Goal: Answer question/provide support: Share knowledge or assist other users

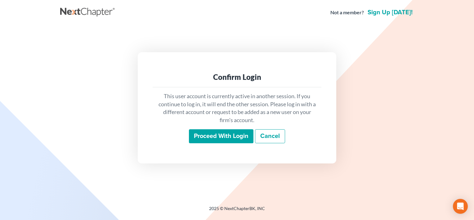
click at [208, 133] on input "Proceed with login" at bounding box center [221, 136] width 65 height 14
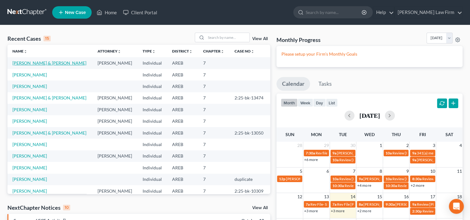
click at [42, 64] on link "[PERSON_NAME] & [PERSON_NAME]" at bounding box center [49, 62] width 74 height 5
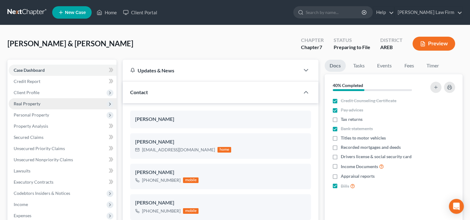
click at [35, 104] on span "Real Property" at bounding box center [27, 103] width 27 height 5
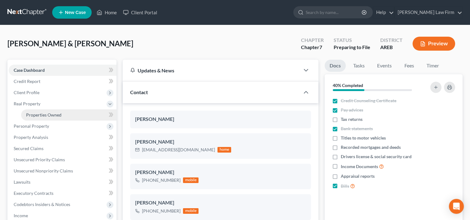
click at [36, 118] on link "Properties Owned" at bounding box center [68, 114] width 95 height 11
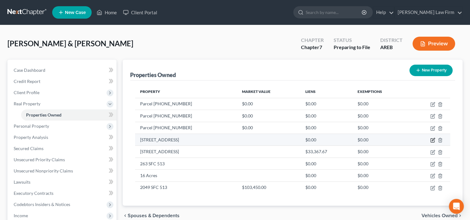
click at [432, 139] on icon "button" at bounding box center [432, 139] width 3 height 3
select select "2"
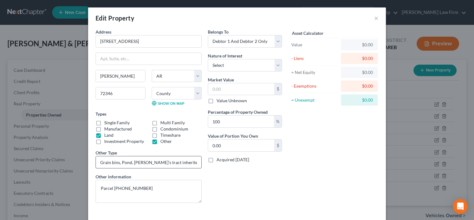
scroll to position [26, 0]
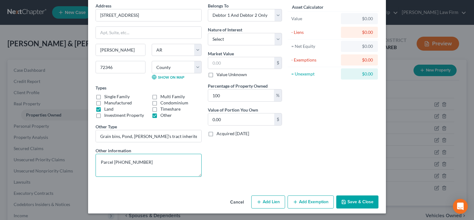
click at [98, 160] on textarea "Parcel [PHONE_NUMBER]" at bounding box center [149, 165] width 106 height 23
type textarea "(Grain Bins) Parcel [PHONE_NUMBER]"
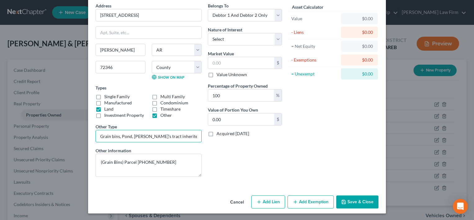
drag, startPoint x: 195, startPoint y: 135, endPoint x: 90, endPoint y: 139, distance: 104.7
click at [92, 139] on div "Address * 19095 Hwy 70 [GEOGRAPHIC_DATA][PERSON_NAME] [US_STATE][GEOGRAPHIC_DAT…" at bounding box center [148, 91] width 112 height 179
click at [160, 118] on label "Other" at bounding box center [165, 115] width 11 height 6
click at [163, 116] on input "Other" at bounding box center [165, 114] width 4 height 4
checkbox input "false"
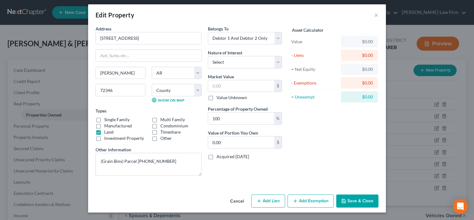
scroll to position [2, 0]
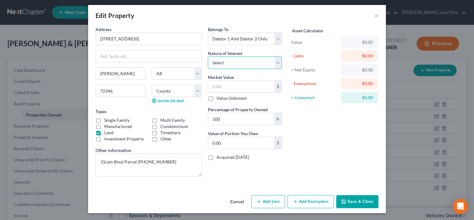
click at [276, 61] on select "Select Fee Simple Joint Tenant Life Estate Equitable Interest Future Interest T…" at bounding box center [245, 62] width 74 height 12
select select "0"
click at [208, 56] on select "Select Fee Simple Joint Tenant Life Estate Equitable Interest Future Interest T…" at bounding box center [245, 62] width 74 height 12
click at [360, 198] on button "Save & Close" at bounding box center [357, 201] width 42 height 13
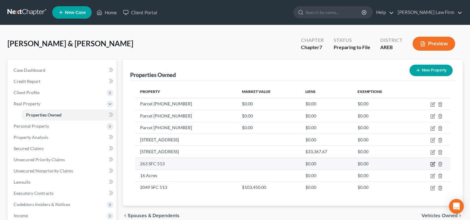
click at [432, 163] on icon "button" at bounding box center [432, 163] width 3 height 3
select select "2"
select select "3"
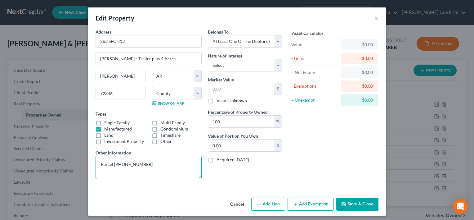
click at [98, 162] on textarea "Parcel [PHONE_NUMBER]" at bounding box center [149, 167] width 106 height 23
type textarea "(Land with House trailer) Parcel [PHONE_NUMBER]"
click at [359, 201] on button "Save & Close" at bounding box center [357, 203] width 42 height 13
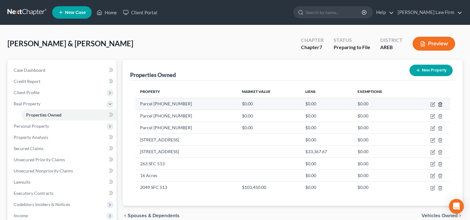
click at [440, 105] on icon "button" at bounding box center [439, 104] width 5 height 5
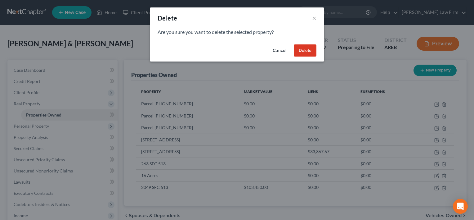
click at [308, 46] on button "Delete" at bounding box center [305, 50] width 23 height 12
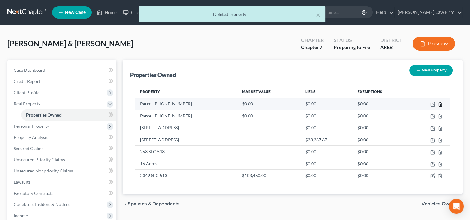
click at [440, 104] on line "button" at bounding box center [440, 104] width 0 height 1
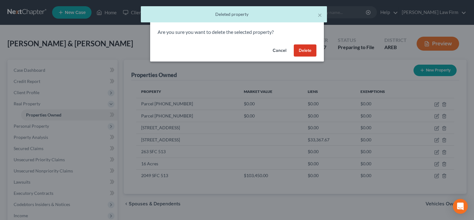
click at [309, 50] on button "Delete" at bounding box center [305, 50] width 23 height 12
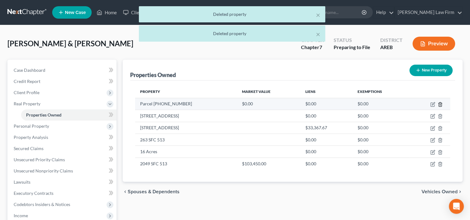
click at [439, 104] on icon "button" at bounding box center [439, 104] width 5 height 5
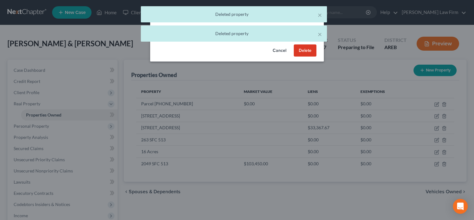
click at [308, 50] on button "Delete" at bounding box center [305, 50] width 23 height 12
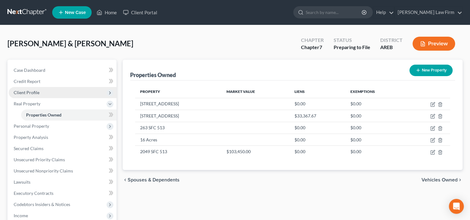
click at [31, 90] on span "Client Profile" at bounding box center [27, 92] width 26 height 5
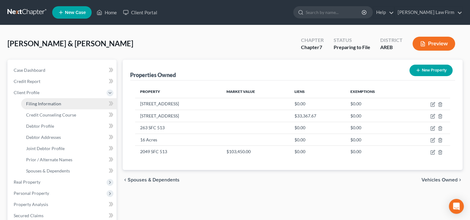
click at [33, 102] on span "Filing Information" at bounding box center [43, 103] width 35 height 5
select select "0"
select select "3"
select select "1"
select select "0"
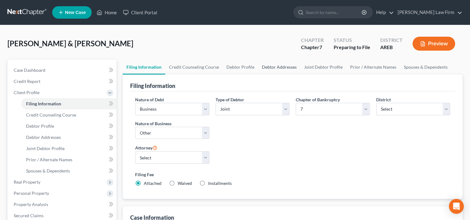
click at [266, 65] on link "Debtor Addresses" at bounding box center [279, 67] width 42 height 15
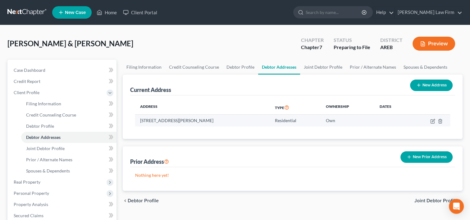
drag, startPoint x: 140, startPoint y: 120, endPoint x: 211, endPoint y: 119, distance: 71.4
click at [211, 119] on td "[STREET_ADDRESS][PERSON_NAME]" at bounding box center [202, 121] width 135 height 12
drag, startPoint x: 211, startPoint y: 119, endPoint x: 204, endPoint y: 120, distance: 7.4
copy td "[STREET_ADDRESS][PERSON_NAME]"
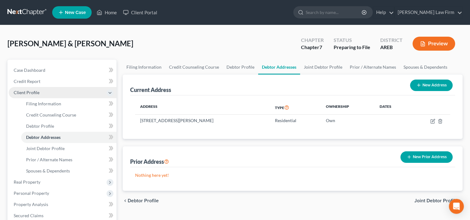
click at [29, 93] on span "Client Profile" at bounding box center [27, 92] width 26 height 5
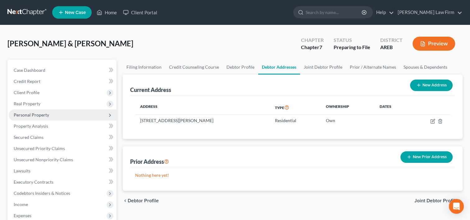
click at [28, 113] on span "Personal Property" at bounding box center [31, 114] width 35 height 5
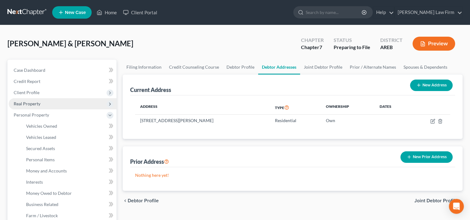
click at [26, 106] on span "Real Property" at bounding box center [27, 103] width 27 height 5
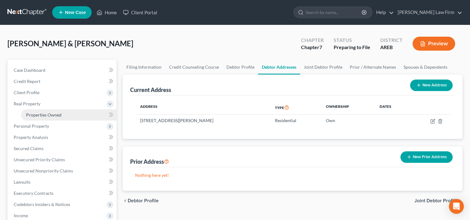
click at [35, 114] on span "Properties Owned" at bounding box center [43, 114] width 35 height 5
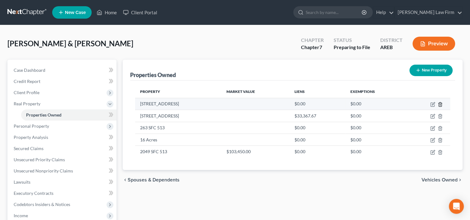
click at [440, 102] on icon "button" at bounding box center [439, 104] width 5 height 5
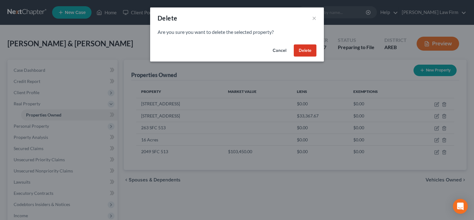
click at [307, 50] on button "Delete" at bounding box center [305, 50] width 23 height 12
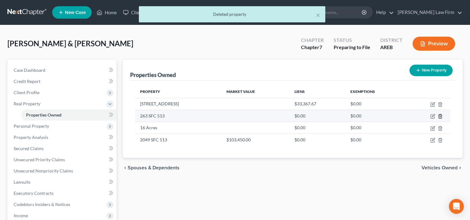
click at [440, 114] on icon "button" at bounding box center [439, 116] width 5 height 5
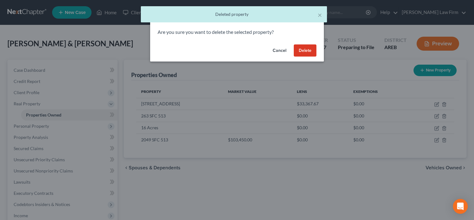
click at [306, 50] on button "Delete" at bounding box center [305, 50] width 23 height 12
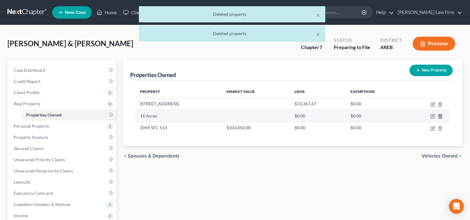
click at [440, 115] on icon "button" at bounding box center [439, 116] width 5 height 5
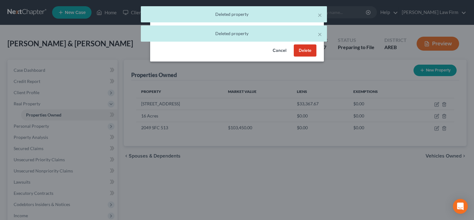
click at [304, 50] on button "Delete" at bounding box center [305, 50] width 23 height 12
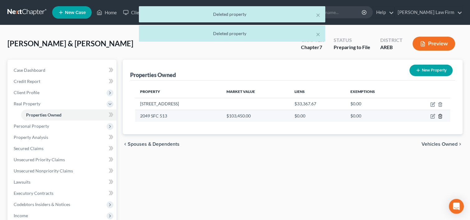
click at [440, 114] on icon "button" at bounding box center [439, 116] width 5 height 5
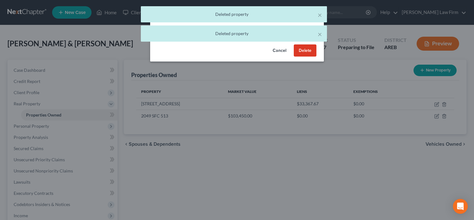
click at [310, 48] on button "Delete" at bounding box center [305, 50] width 23 height 12
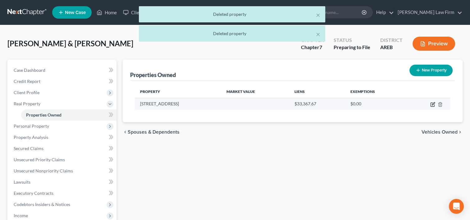
click at [432, 103] on icon "button" at bounding box center [432, 104] width 5 height 5
select select "2"
select select "3"
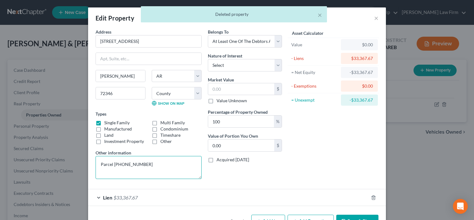
click at [153, 163] on textarea "Parcel [PHONE_NUMBER]" at bounding box center [149, 167] width 106 height 23
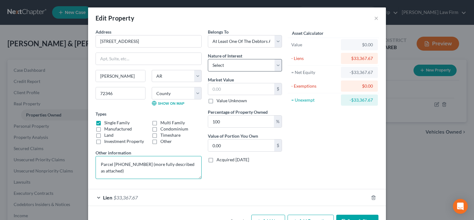
type textarea "Parcel [PHONE_NUMBER] (more fully described as attached)"
click at [274, 62] on select "Select Fee Simple Joint Tenant Life Estate Equitable Interest Future Interest T…" at bounding box center [245, 65] width 74 height 12
select select "0"
click at [208, 59] on select "Select Fee Simple Joint Tenant Life Estate Equitable Interest Future Interest T…" at bounding box center [245, 65] width 74 height 12
click at [233, 88] on input "text" at bounding box center [241, 89] width 66 height 12
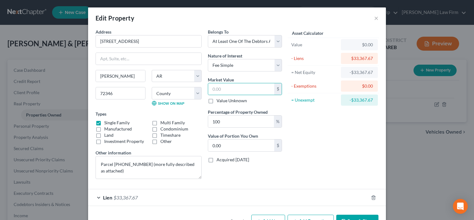
click at [337, 179] on div "Asset Calculator Value $0.00 - Liens $33,367.67 = Net Equity -$33,367.67 - Exem…" at bounding box center [333, 106] width 97 height 155
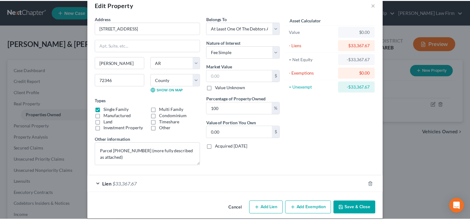
scroll to position [19, 0]
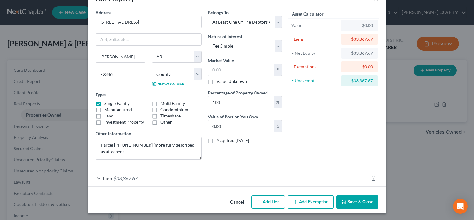
click at [351, 198] on button "Save & Close" at bounding box center [357, 201] width 42 height 13
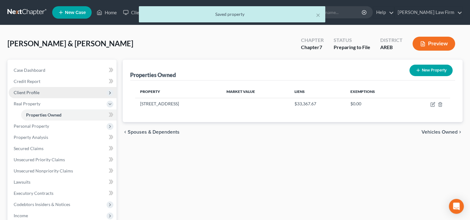
click at [34, 92] on span "Client Profile" at bounding box center [27, 92] width 26 height 5
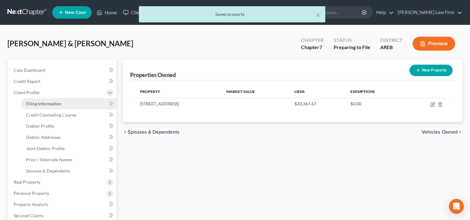
click at [32, 106] on span "Filing Information" at bounding box center [43, 103] width 35 height 5
select select "0"
select select "3"
select select "1"
select select "0"
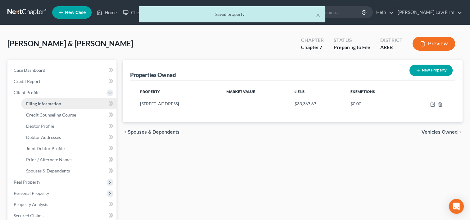
select select "5"
select select "0"
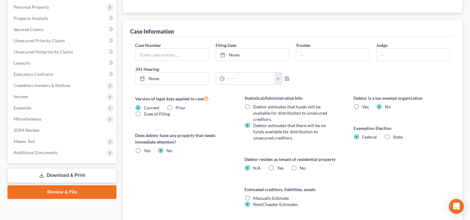
scroll to position [186, 0]
click at [393, 135] on label "State" at bounding box center [398, 136] width 10 height 6
click at [395, 135] on input "State" at bounding box center [397, 135] width 4 height 4
radio input "true"
radio input "false"
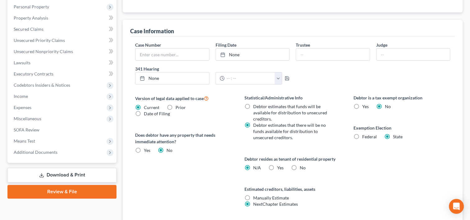
select select "2"
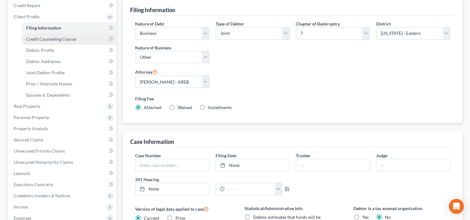
click at [50, 40] on span "Credit Counseling Course" at bounding box center [51, 38] width 50 height 5
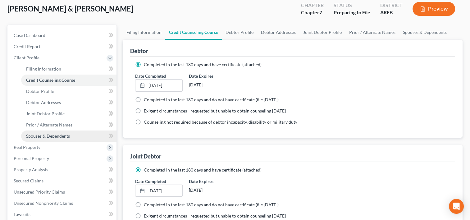
scroll to position [62, 0]
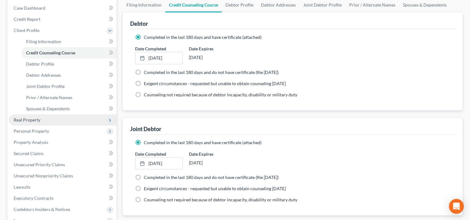
click at [29, 122] on span "Real Property" at bounding box center [27, 119] width 27 height 5
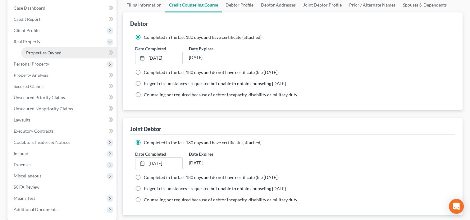
click at [43, 50] on span "Properties Owned" at bounding box center [43, 52] width 35 height 5
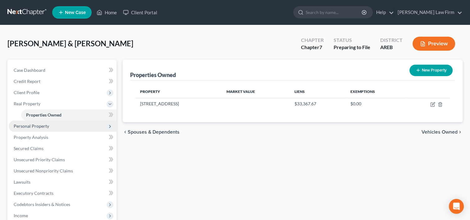
click at [48, 124] on span "Personal Property" at bounding box center [63, 125] width 108 height 11
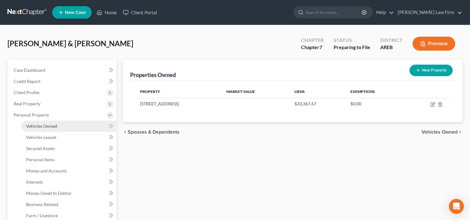
click at [49, 128] on span "Vehicles Owned" at bounding box center [41, 125] width 31 height 5
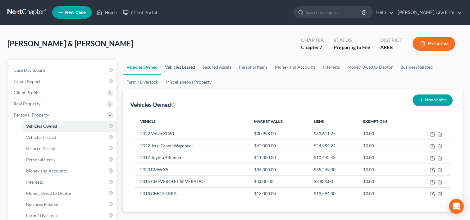
click at [187, 65] on link "Vehicles Leased" at bounding box center [180, 67] width 38 height 15
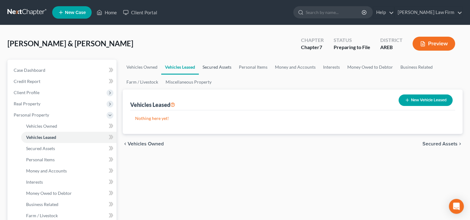
click at [211, 67] on link "Secured Assets" at bounding box center [217, 67] width 36 height 15
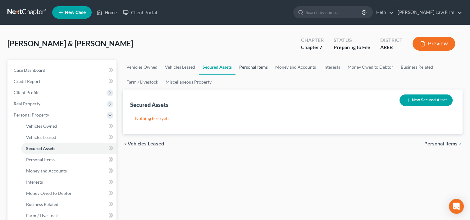
click at [247, 67] on link "Personal Items" at bounding box center [253, 67] width 36 height 15
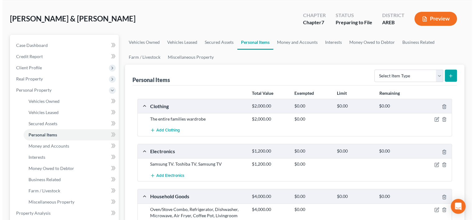
scroll to position [62, 0]
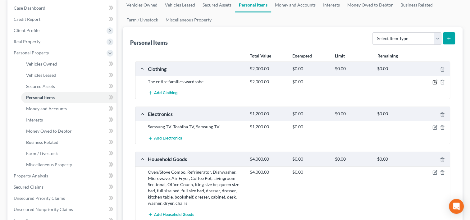
click at [432, 82] on icon "button" at bounding box center [434, 82] width 4 height 4
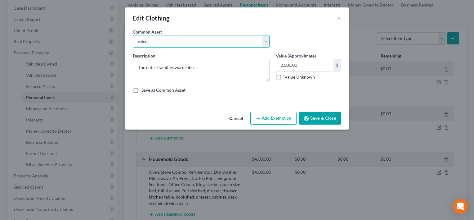
click at [161, 40] on select "Select Clothes" at bounding box center [201, 41] width 137 height 12
select select "0"
click at [133, 35] on select "Select Clothes" at bounding box center [201, 41] width 137 height 12
type textarea "Clothes"
type input "100.00"
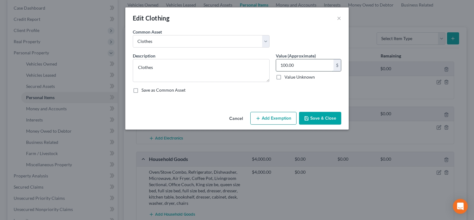
click at [302, 64] on input "100.00" at bounding box center [304, 65] width 57 height 12
click at [177, 71] on textarea "Clothes" at bounding box center [201, 70] width 137 height 23
type textarea "Clothes - all family members"
type input "500"
click at [263, 119] on button "Add Exemption" at bounding box center [273, 118] width 46 height 13
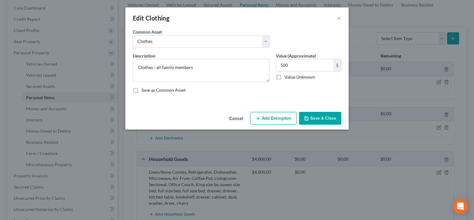
select select "2"
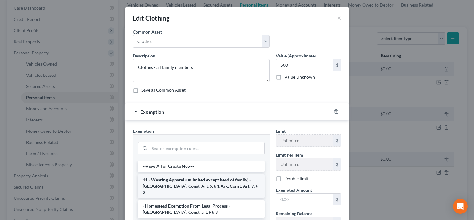
click at [202, 180] on li "11 - Wearing Apparel (unlimited except head of family) - [GEOGRAPHIC_DATA]. Con…" at bounding box center [201, 186] width 127 height 24
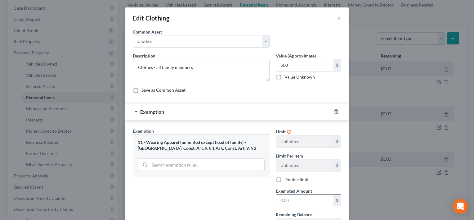
click at [281, 198] on input "text" at bounding box center [304, 200] width 57 height 12
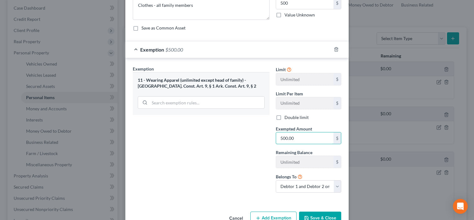
type input "500.00"
click at [313, 215] on button "Save & Close" at bounding box center [320, 217] width 42 height 13
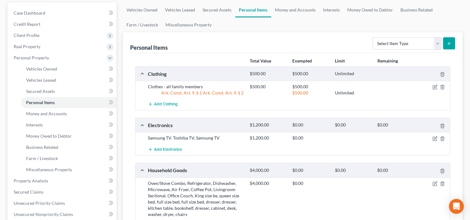
scroll to position [0, 0]
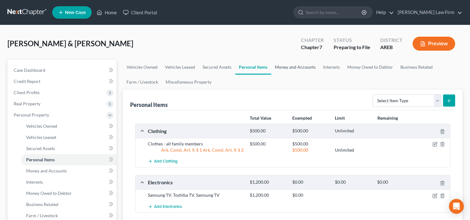
click at [284, 67] on link "Money and Accounts" at bounding box center [295, 67] width 48 height 15
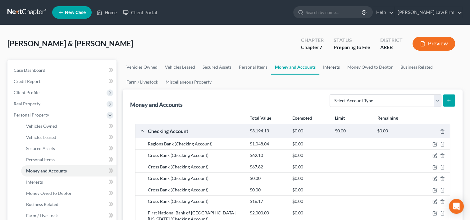
click at [332, 70] on link "Interests" at bounding box center [331, 67] width 24 height 15
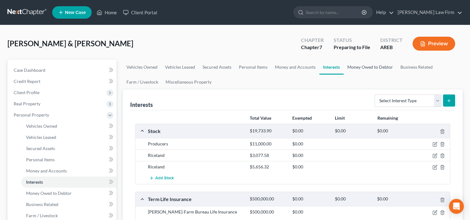
click at [368, 66] on link "Money Owed to Debtor" at bounding box center [369, 67] width 53 height 15
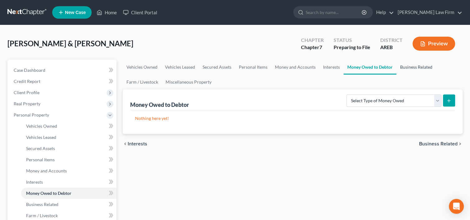
click at [406, 67] on link "Business Related" at bounding box center [416, 67] width 40 height 15
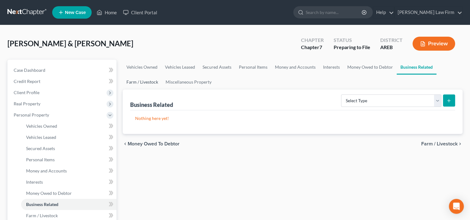
click at [153, 82] on link "Farm / Livestock" at bounding box center [142, 81] width 39 height 15
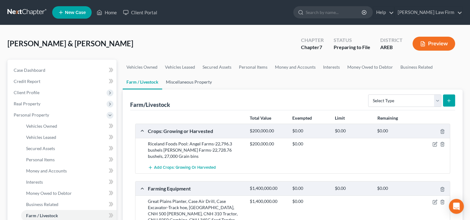
click at [181, 82] on link "Miscellaneous Property" at bounding box center [188, 81] width 53 height 15
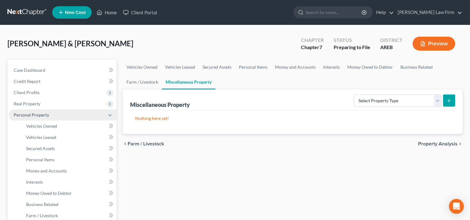
click at [54, 114] on span "Personal Property" at bounding box center [63, 114] width 108 height 11
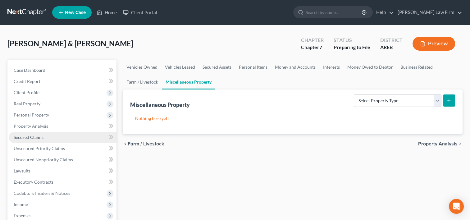
click at [52, 134] on link "Secured Claims" at bounding box center [63, 137] width 108 height 11
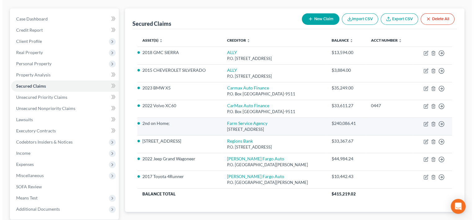
scroll to position [62, 0]
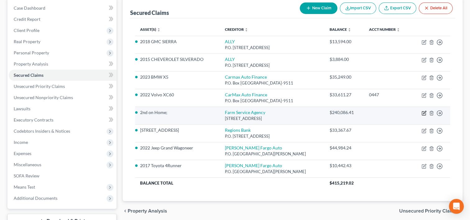
click at [423, 113] on icon "button" at bounding box center [424, 112] width 3 height 3
select select "2"
select select "0"
select select "1"
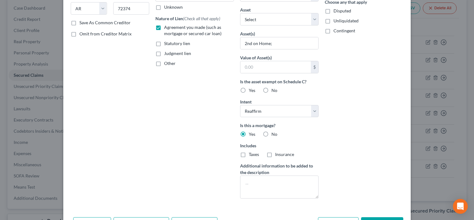
scroll to position [48, 0]
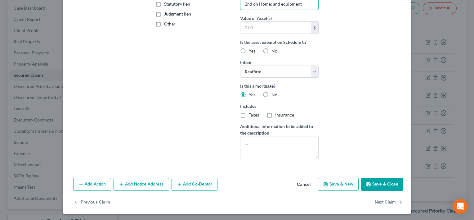
type input "2nd on Home; and equipment"
click at [377, 183] on button "Save & Close" at bounding box center [382, 184] width 42 height 13
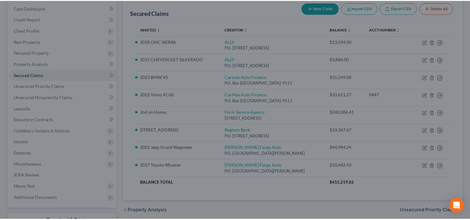
scroll to position [74, 0]
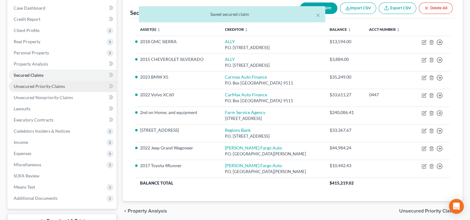
click at [38, 86] on span "Unsecured Priority Claims" at bounding box center [39, 85] width 51 height 5
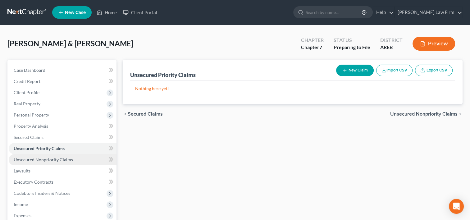
click at [45, 161] on span "Unsecured Nonpriority Claims" at bounding box center [43, 159] width 59 height 5
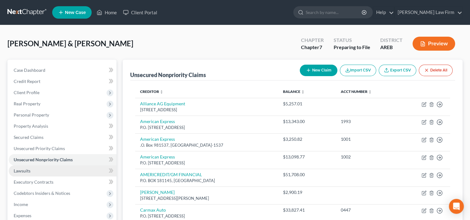
click at [34, 170] on link "Lawsuits" at bounding box center [63, 170] width 108 height 11
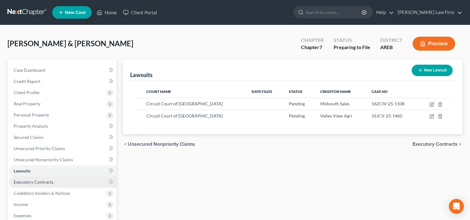
click at [32, 180] on span "Executory Contracts" at bounding box center [34, 181] width 40 height 5
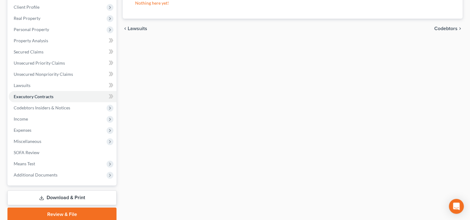
scroll to position [93, 0]
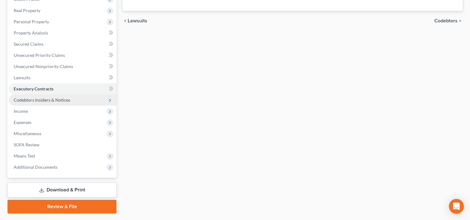
click at [35, 97] on span "Codebtors Insiders & Notices" at bounding box center [42, 99] width 56 height 5
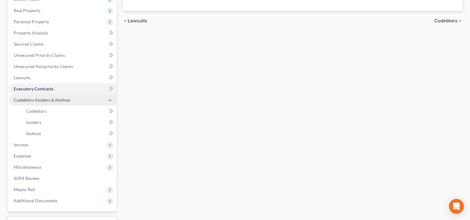
click at [29, 96] on span "Codebtors Insiders & Notices" at bounding box center [63, 99] width 108 height 11
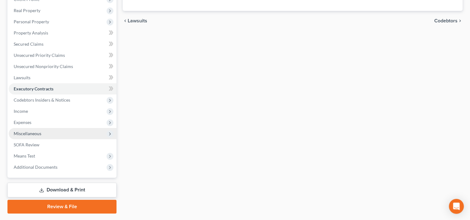
click at [28, 135] on span "Miscellaneous" at bounding box center [28, 133] width 28 height 5
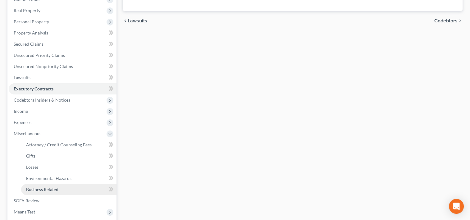
click at [36, 191] on span "Business Related" at bounding box center [42, 189] width 32 height 5
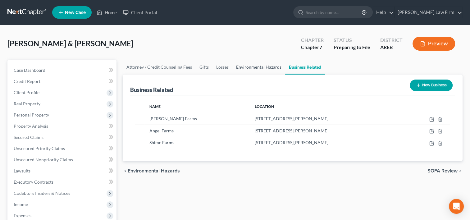
click at [243, 69] on link "Environmental Hazards" at bounding box center [258, 67] width 53 height 15
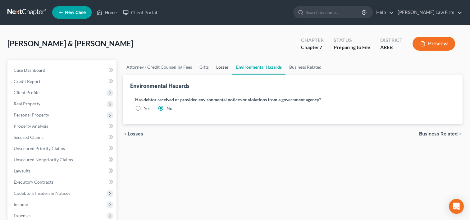
click at [223, 67] on link "Losses" at bounding box center [222, 67] width 20 height 15
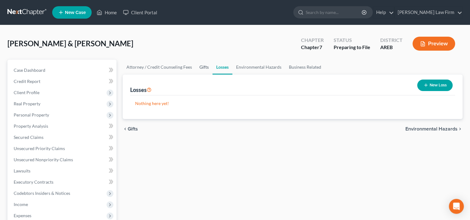
click at [204, 66] on link "Gifts" at bounding box center [204, 67] width 17 height 15
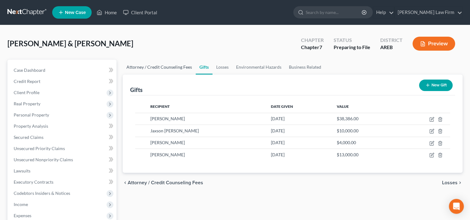
click at [175, 67] on link "Attorney / Credit Counseling Fees" at bounding box center [159, 67] width 73 height 15
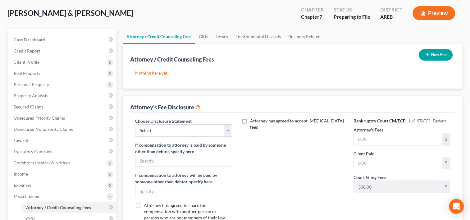
scroll to position [62, 0]
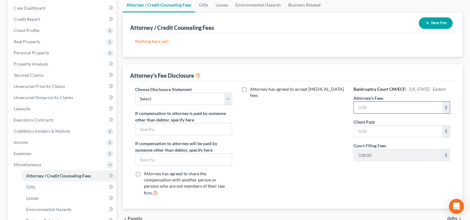
click at [361, 104] on input "text" at bounding box center [398, 107] width 88 height 12
type input "2,500.00"
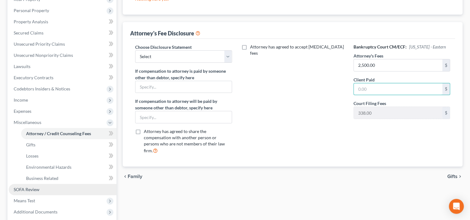
scroll to position [124, 0]
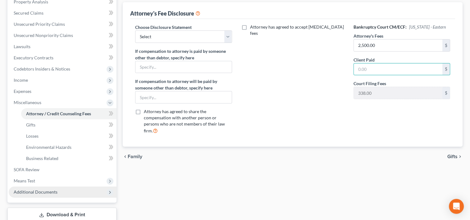
click at [52, 194] on span "Additional Documents" at bounding box center [36, 191] width 44 height 5
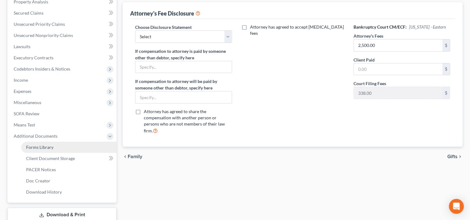
click at [50, 147] on span "Forms Library" at bounding box center [39, 146] width 27 height 5
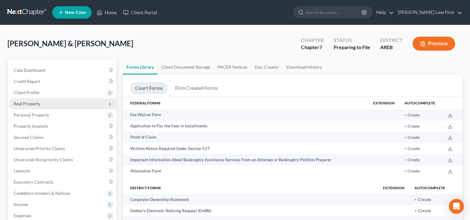
click at [37, 104] on span "Real Property" at bounding box center [27, 103] width 27 height 5
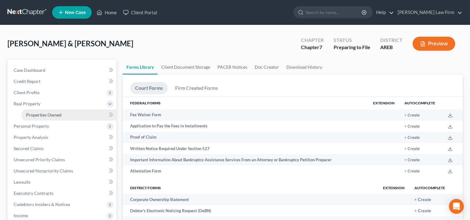
click at [37, 117] on span "Properties Owned" at bounding box center [43, 114] width 35 height 5
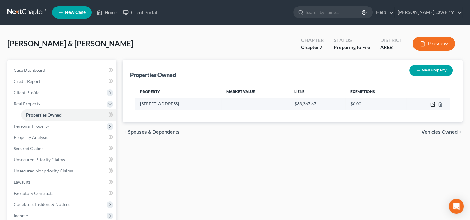
click at [431, 105] on icon "button" at bounding box center [432, 104] width 5 height 5
select select "2"
select select "3"
select select "0"
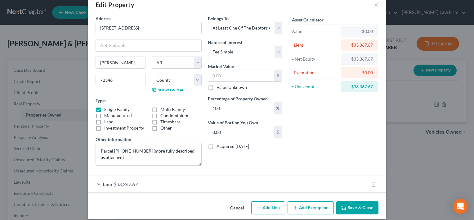
scroll to position [19, 0]
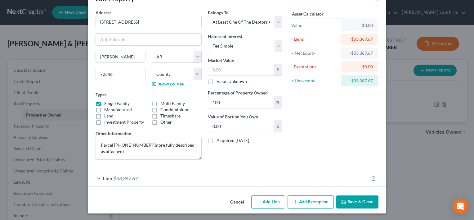
click at [267, 201] on button "Add Lien" at bounding box center [268, 201] width 34 height 13
select select "3"
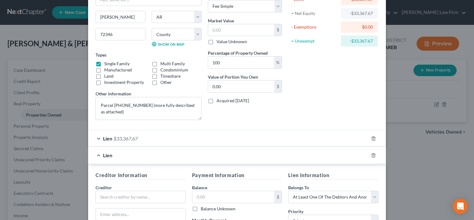
scroll to position [112, 0]
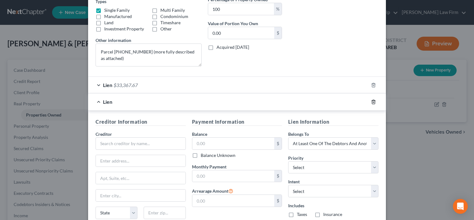
click at [372, 102] on icon "button" at bounding box center [373, 102] width 3 height 4
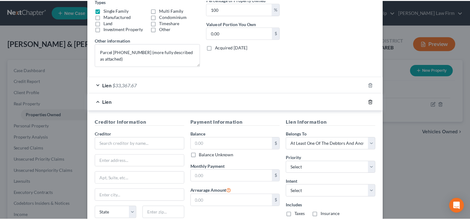
scroll to position [19, 0]
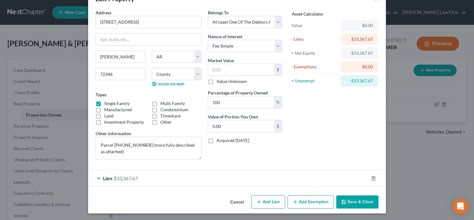
click at [234, 201] on button "Cancel" at bounding box center [237, 202] width 24 height 12
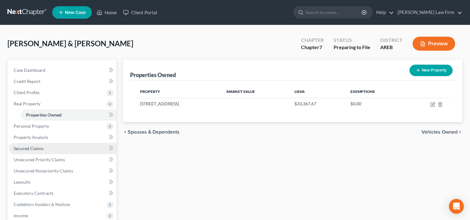
click at [44, 149] on link "Secured Claims" at bounding box center [63, 148] width 108 height 11
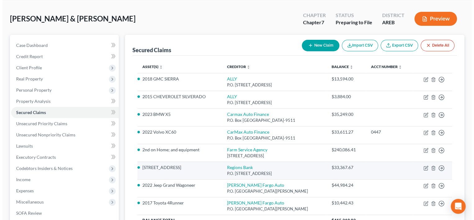
scroll to position [31, 0]
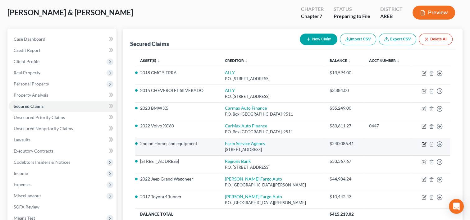
click at [423, 143] on icon "button" at bounding box center [424, 143] width 3 height 3
select select "2"
select select "0"
select select "1"
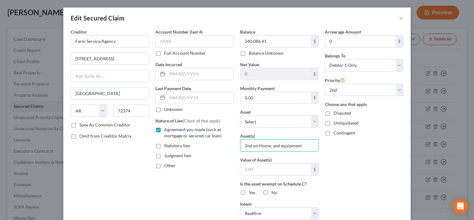
drag, startPoint x: 304, startPoint y: 145, endPoint x: 235, endPoint y: 150, distance: 69.4
click at [237, 150] on div "Balance 240,086.41 $ Balance Unknown Balance Undetermined 240,086.41 $ Balance …" at bounding box center [279, 167] width 85 height 277
click at [324, 150] on div "Arrearage Amount 0 $ Belongs To * Select Debtor 1 Only Debtor 2 Only Debtor 1 A…" at bounding box center [364, 167] width 85 height 277
click at [314, 121] on select "Select Other Multiple Assets Household Goods - Oven/Stove Combo, Refrigerator, …" at bounding box center [279, 121] width 79 height 12
select select "1"
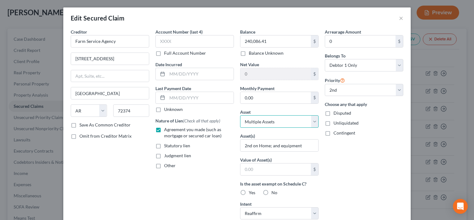
click at [240, 115] on select "Select Other Multiple Assets Household Goods - Oven/Stove Combo, Refrigerator, …" at bounding box center [279, 121] width 79 height 12
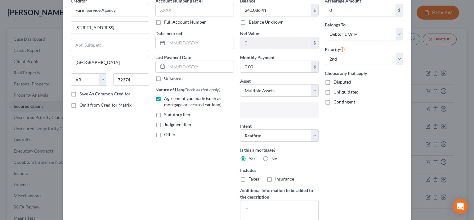
click at [283, 109] on input "text" at bounding box center [279, 110] width 70 height 9
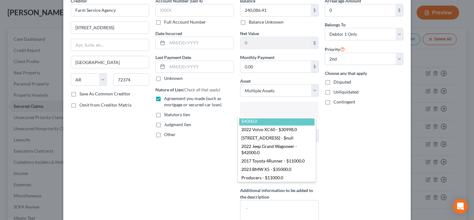
scroll to position [62, 0]
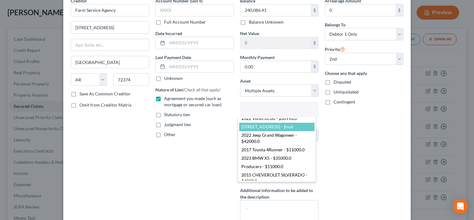
select select "2849176"
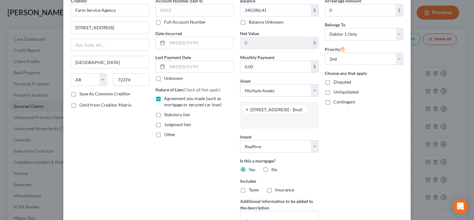
scroll to position [11, 0]
click at [266, 122] on input "text" at bounding box center [279, 120] width 70 height 9
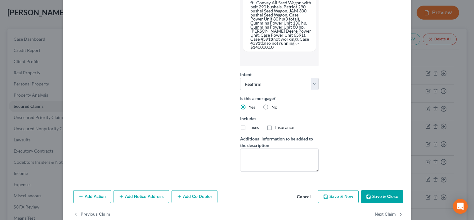
scroll to position [234, 0]
click at [386, 190] on div "Add Action Add Notice Address Add Co-Debtor Cancel Save & New Save & Close" at bounding box center [237, 197] width 348 height 20
click at [384, 190] on button "Save & Close" at bounding box center [382, 196] width 42 height 13
select select
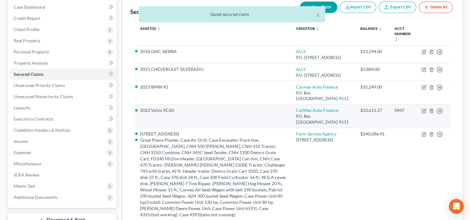
scroll to position [62, 0]
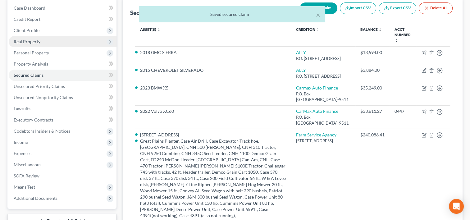
click at [53, 45] on span "Real Property" at bounding box center [63, 41] width 108 height 11
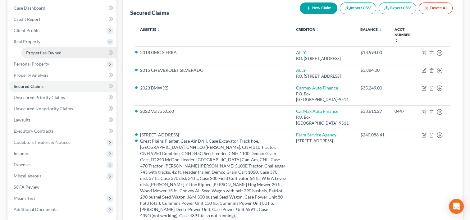
click at [54, 52] on span "Properties Owned" at bounding box center [43, 52] width 35 height 5
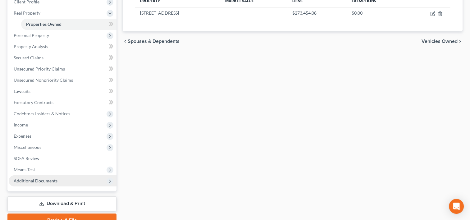
scroll to position [59, 0]
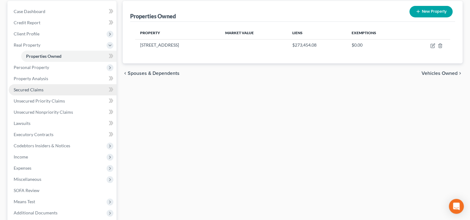
click at [65, 88] on link "Secured Claims" at bounding box center [63, 89] width 108 height 11
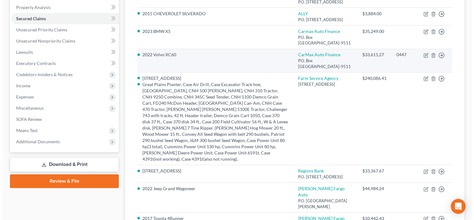
scroll to position [124, 0]
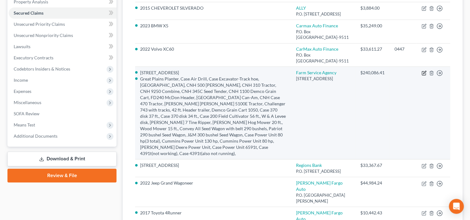
click at [424, 75] on icon "button" at bounding box center [423, 72] width 5 height 5
select select "2"
select select "0"
select select "1"
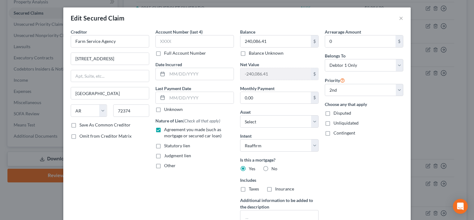
scroll to position [99, 0]
select select "2849176"
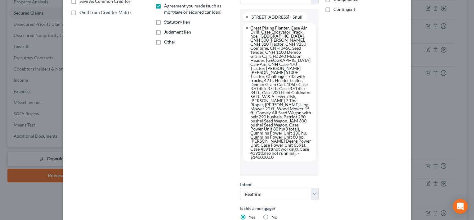
scroll to position [124, 0]
click at [282, 163] on input "text" at bounding box center [279, 167] width 70 height 9
click at [339, 88] on body "Home New Case Client Portal [PERSON_NAME] Law Firm [EMAIL_ADDRESS][DOMAIN_NAME]…" at bounding box center [237, 89] width 474 height 427
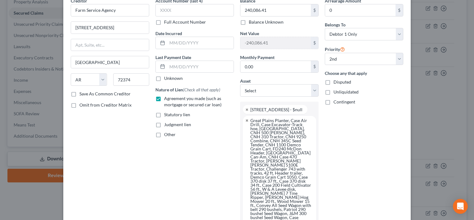
scroll to position [62, 0]
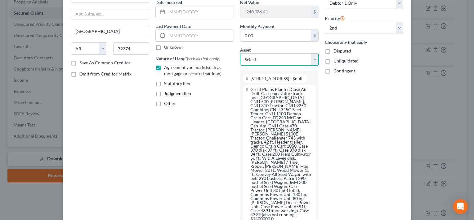
click at [309, 57] on select "Select Other Multiple Assets Household Goods - Oven/Stove Combo, Refrigerator, …" at bounding box center [279, 59] width 79 height 12
click at [205, 144] on div "Account Number (last 4) Full Account Number Date Incurred Last Payment Date Unk…" at bounding box center [194, 156] width 85 height 381
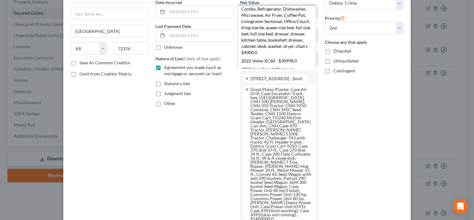
scroll to position [0, 0]
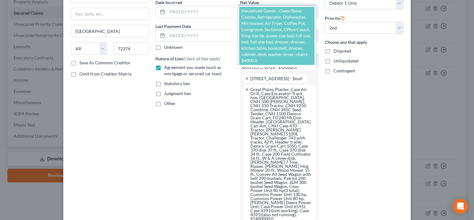
click at [376, 156] on body "Home New Case Client Portal [PERSON_NAME] Law Firm [EMAIL_ADDRESS][DOMAIN_NAME]…" at bounding box center [237, 89] width 474 height 427
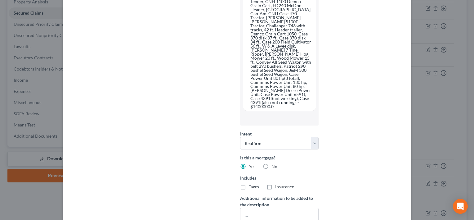
scroll to position [234, 0]
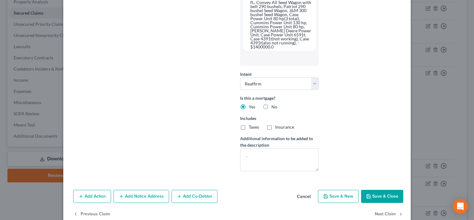
click at [371, 190] on button "Save & Close" at bounding box center [382, 196] width 42 height 13
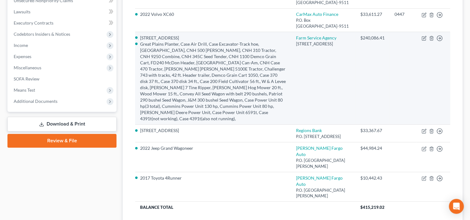
scroll to position [35, 0]
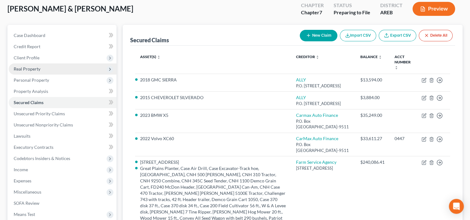
click at [72, 71] on span "Real Property" at bounding box center [63, 68] width 108 height 11
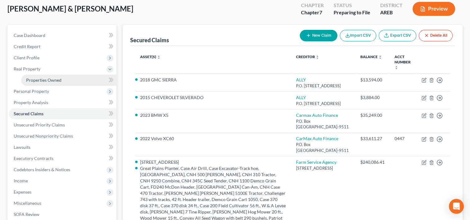
click at [68, 79] on link "Properties Owned" at bounding box center [68, 79] width 95 height 11
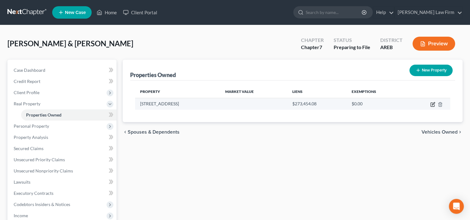
click at [432, 103] on icon "button" at bounding box center [432, 103] width 3 height 3
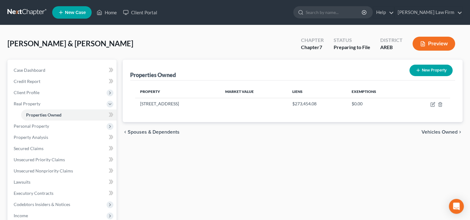
select select "2"
select select "3"
select select "0"
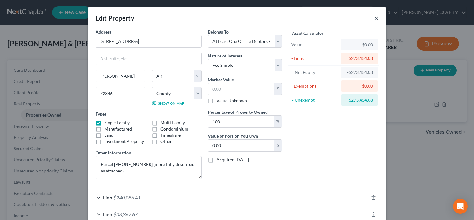
click at [374, 19] on button "×" at bounding box center [376, 17] width 4 height 7
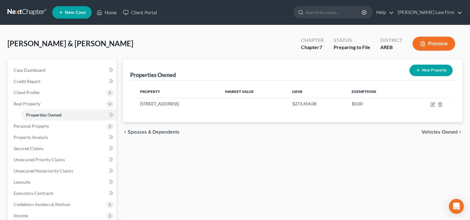
click at [434, 72] on button "New Property" at bounding box center [430, 70] width 43 height 11
select select "2"
select select "67"
select select "2"
select select "0"
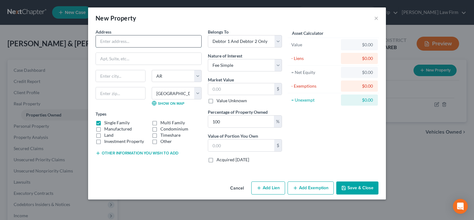
drag, startPoint x: 160, startPoint y: 42, endPoint x: 160, endPoint y: 38, distance: 3.7
click at [160, 42] on input "text" at bounding box center [149, 41] width 106 height 12
type input "263 SFC 513"
type input "[PERSON_NAME]"
type input "72346"
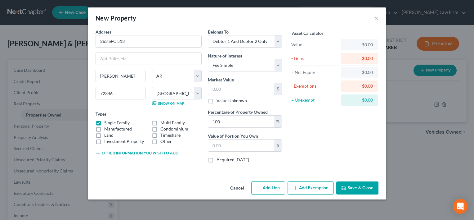
click at [154, 152] on button "Other information you wish to add" at bounding box center [137, 153] width 83 height 5
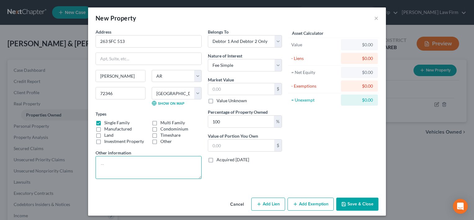
click at [131, 168] on textarea at bounding box center [149, 167] width 106 height 23
type textarea "land with house trailer"
click at [355, 203] on button "Save & Close" at bounding box center [357, 203] width 42 height 13
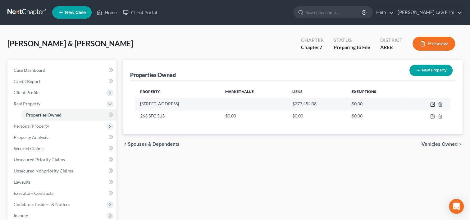
click at [431, 106] on icon "button" at bounding box center [432, 104] width 5 height 5
select select "2"
select select "3"
select select "0"
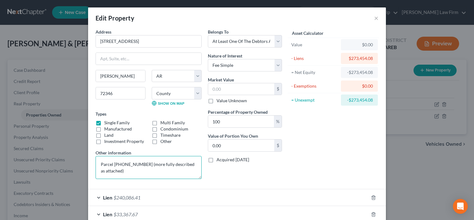
click at [121, 170] on textarea "Parcel [PHONE_NUMBER] (more fully described as attached)" at bounding box center [149, 167] width 106 height 23
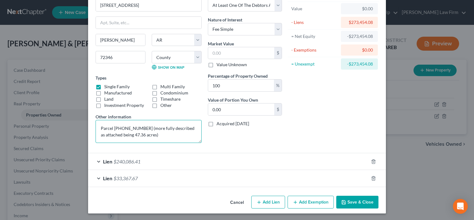
type textarea "Parcel [PHONE_NUMBER] (more fully described as attached being 47.36 acres)"
click at [349, 200] on button "Save & Close" at bounding box center [357, 202] width 42 height 13
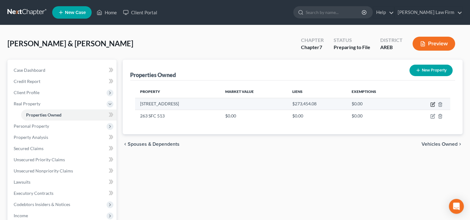
click at [431, 104] on icon "button" at bounding box center [432, 104] width 5 height 5
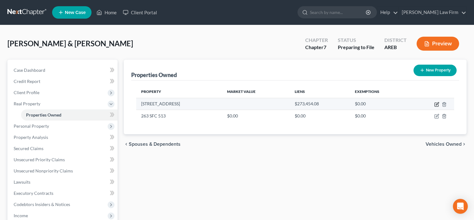
select select "2"
select select "3"
select select "0"
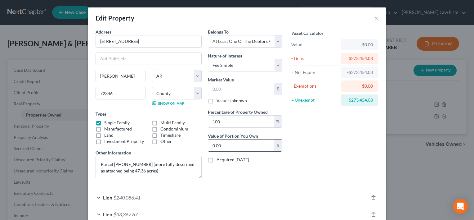
scroll to position [0, 0]
click at [231, 144] on input "0.00" at bounding box center [241, 145] width 66 height 12
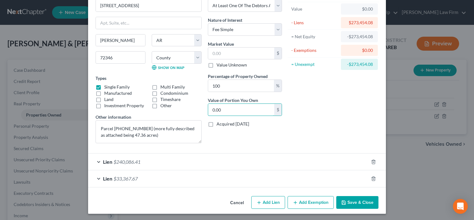
scroll to position [36, 0]
click at [105, 160] on span "Lien" at bounding box center [107, 161] width 9 height 6
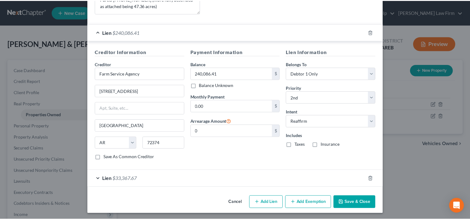
scroll to position [165, 0]
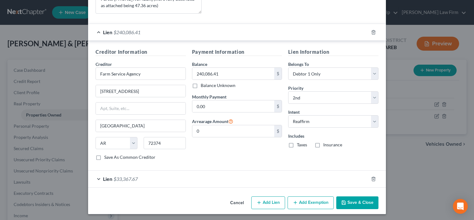
click at [239, 204] on button "Cancel" at bounding box center [237, 203] width 24 height 12
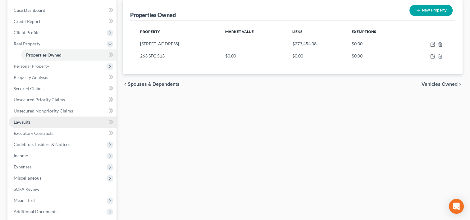
scroll to position [62, 0]
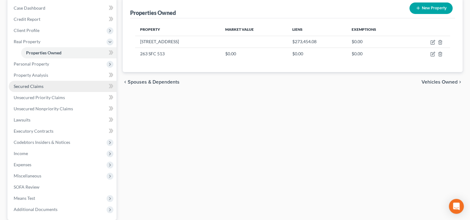
click at [34, 87] on span "Secured Claims" at bounding box center [29, 85] width 30 height 5
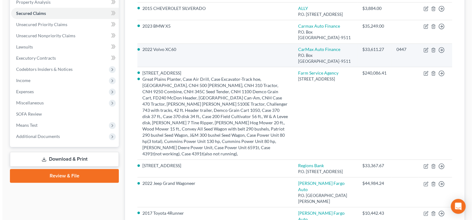
scroll to position [124, 0]
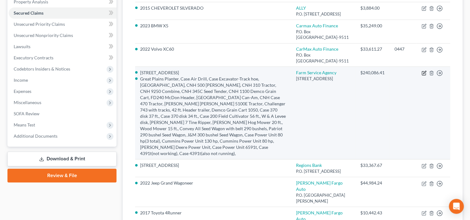
click at [423, 75] on icon "button" at bounding box center [424, 73] width 4 height 4
select select "2"
select select "0"
select select "1"
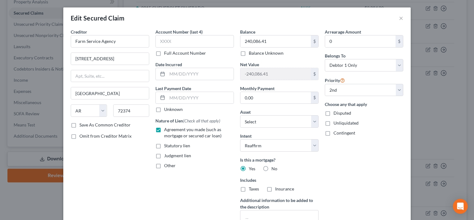
scroll to position [99, 0]
select select "2849176"
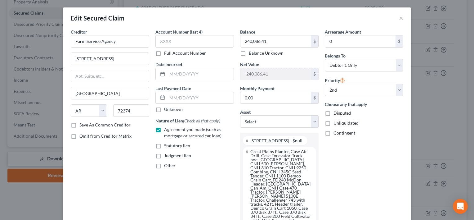
click at [339, 160] on div "Arrearage Amount 0 $ Belongs To * Select Debtor 1 Only Debtor 2 Only Debtor 1 A…" at bounding box center [364, 219] width 85 height 381
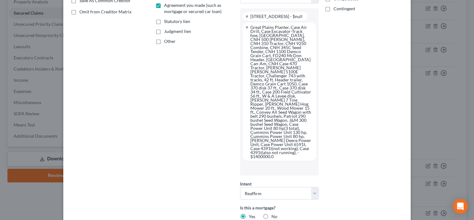
scroll to position [217, 0]
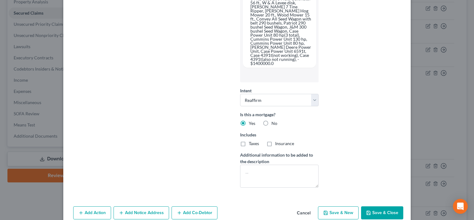
click at [375, 206] on button "Save & Close" at bounding box center [382, 212] width 42 height 13
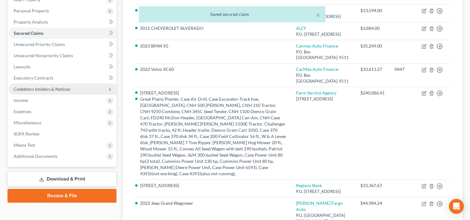
scroll to position [62, 0]
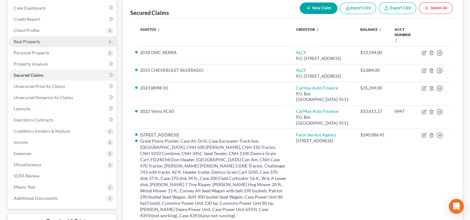
click at [30, 41] on span "Real Property" at bounding box center [27, 41] width 27 height 5
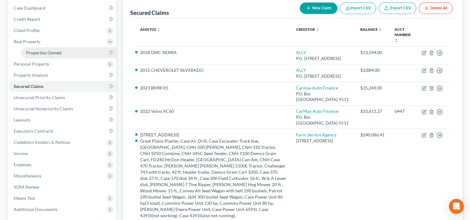
click at [30, 55] on link "Properties Owned" at bounding box center [68, 52] width 95 height 11
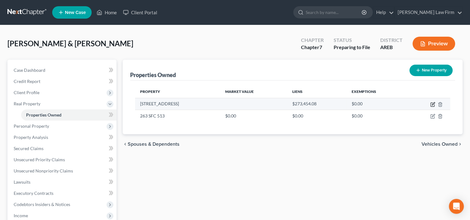
click at [431, 102] on icon "button" at bounding box center [432, 104] width 5 height 5
select select "2"
select select "3"
select select "0"
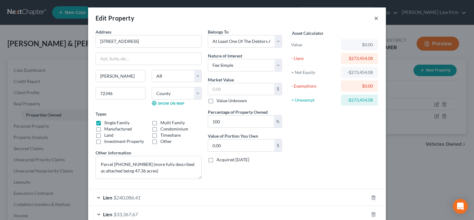
click at [374, 18] on button "×" at bounding box center [376, 17] width 4 height 7
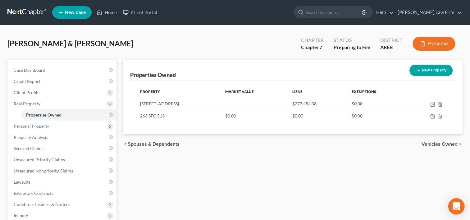
click at [456, 203] on icon "Open Intercom Messenger" at bounding box center [455, 206] width 7 height 8
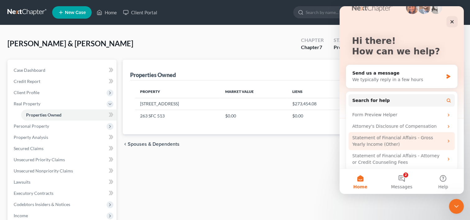
scroll to position [20, 0]
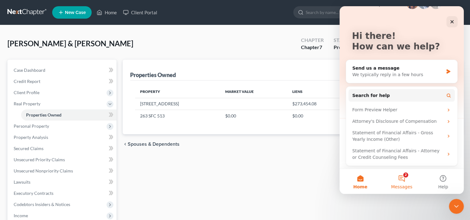
click at [402, 178] on button "2 Messages" at bounding box center [401, 181] width 41 height 25
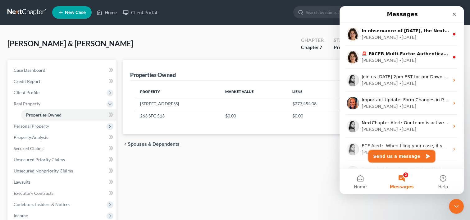
click at [390, 153] on button "Send us a message" at bounding box center [401, 156] width 67 height 12
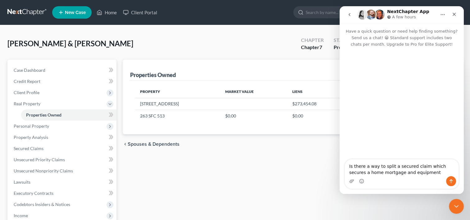
click at [421, 168] on textarea "Is there a way to split a secured claim which secures a home mortgage and equip…" at bounding box center [402, 167] width 114 height 17
click at [443, 170] on textarea "Is there a way to split a secured claim (debt amount) which secures a home mort…" at bounding box center [402, 164] width 114 height 23
type textarea "Is there a way to split a secured claim (debt amount) which secures a home mort…"
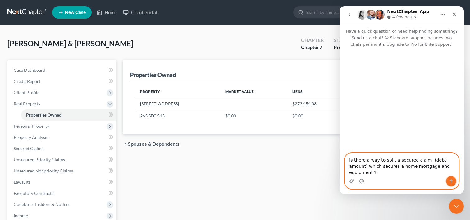
click at [451, 183] on icon "Send a message…" at bounding box center [450, 181] width 3 height 4
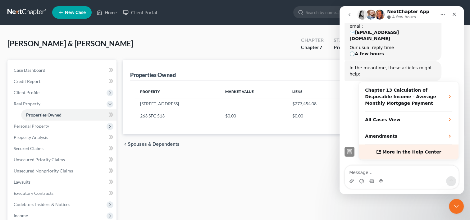
scroll to position [10, 0]
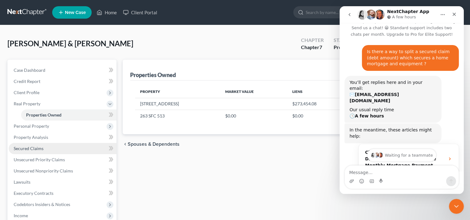
click at [35, 147] on span "Secured Claims" at bounding box center [29, 148] width 30 height 5
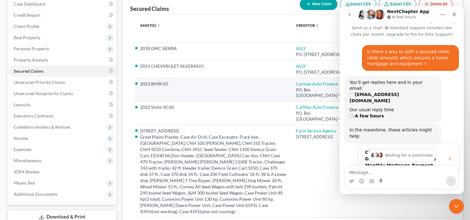
scroll to position [62, 0]
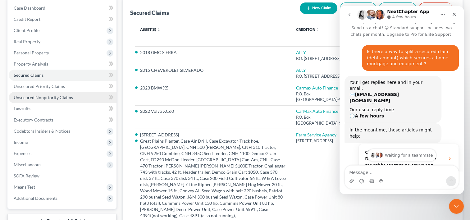
click at [37, 100] on link "Unsecured Nonpriority Claims" at bounding box center [63, 97] width 108 height 11
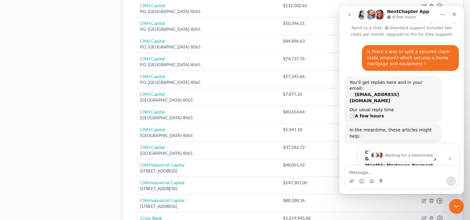
scroll to position [341, 0]
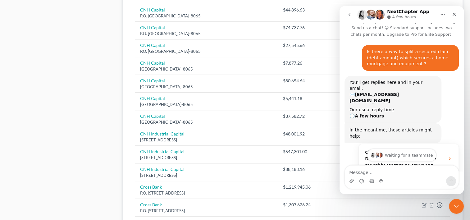
click at [440, 12] on icon "Home" at bounding box center [442, 14] width 5 height 5
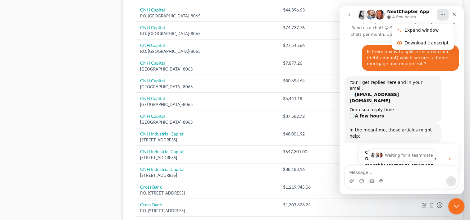
click at [457, 204] on icon "Close Intercom Messenger" at bounding box center [454, 204] width 7 height 7
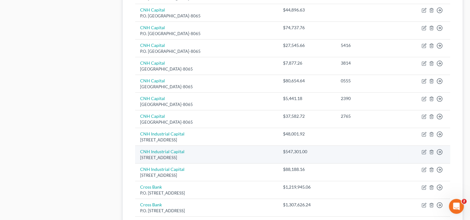
scroll to position [372, 0]
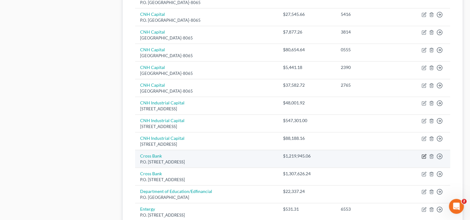
click at [422, 155] on icon "button" at bounding box center [423, 156] width 5 height 5
select select "2"
select select "10"
select select "2"
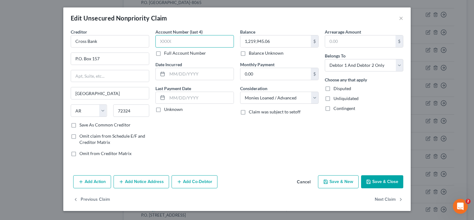
click at [188, 41] on input "text" at bounding box center [195, 41] width 79 height 12
type input "[PERSON_NAME]"
click at [173, 51] on label "Full Account Number" at bounding box center [185, 53] width 42 height 6
click at [171, 51] on input "Full Account Number" at bounding box center [169, 52] width 4 height 4
click at [173, 41] on input "[PERSON_NAME]" at bounding box center [195, 41] width 79 height 12
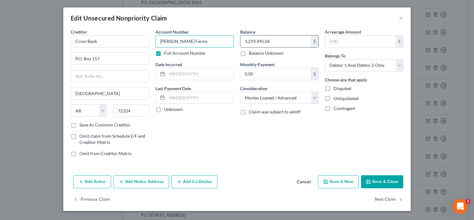
type input "[PERSON_NAME] Farms"
paste input "733,238.32"
type input "733,238.32"
click at [389, 180] on button "Save & Close" at bounding box center [382, 181] width 42 height 13
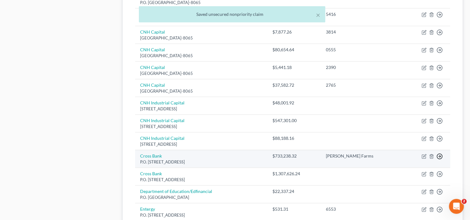
click at [439, 156] on icon "button" at bounding box center [439, 156] width 6 height 6
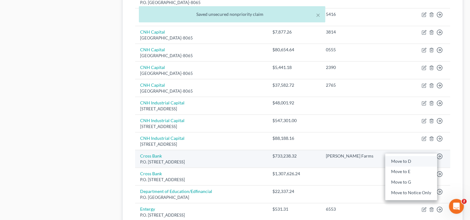
click at [423, 161] on link "Move to D" at bounding box center [411, 161] width 52 height 11
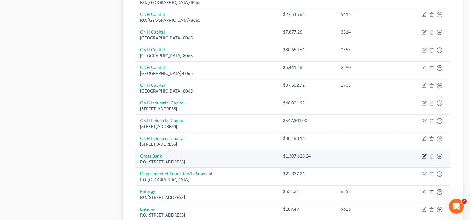
click at [422, 154] on icon "button" at bounding box center [423, 156] width 5 height 5
select select "2"
select select "10"
select select "2"
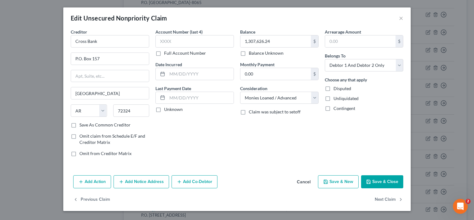
click at [195, 52] on label "Full Account Number" at bounding box center [185, 53] width 42 height 6
click at [171, 52] on input "Full Account Number" at bounding box center [169, 52] width 4 height 4
click at [192, 41] on input "text" at bounding box center [195, 41] width 79 height 12
type input "Angel Farms"
paste input "779,155.45"
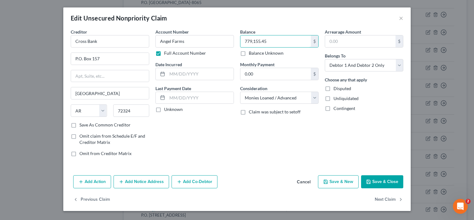
type input "779,155.45"
click at [387, 179] on button "Save & Close" at bounding box center [382, 181] width 42 height 13
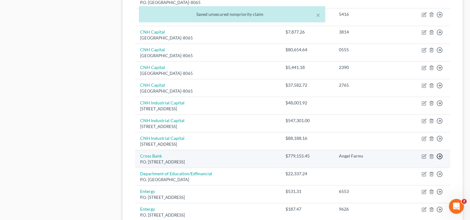
click at [440, 155] on polyline "button" at bounding box center [439, 156] width 1 height 2
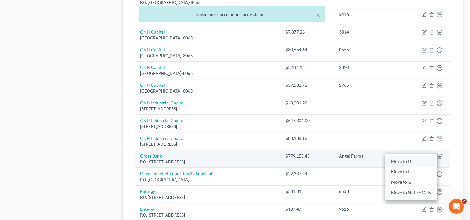
click at [413, 159] on link "Move to D" at bounding box center [411, 161] width 52 height 11
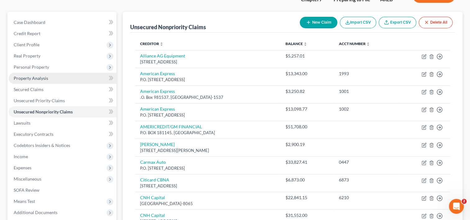
scroll to position [0, 0]
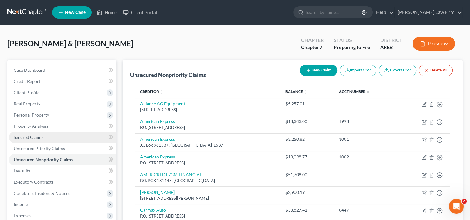
click at [38, 133] on link "Secured Claims" at bounding box center [63, 137] width 108 height 11
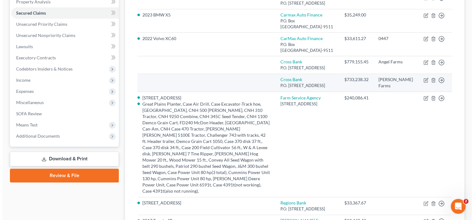
scroll to position [186, 0]
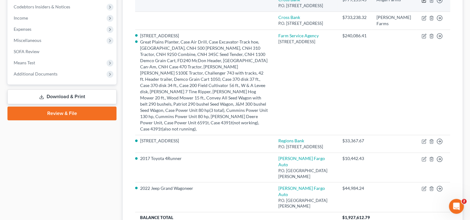
click at [423, 2] on icon "button" at bounding box center [424, 1] width 4 height 4
select select "2"
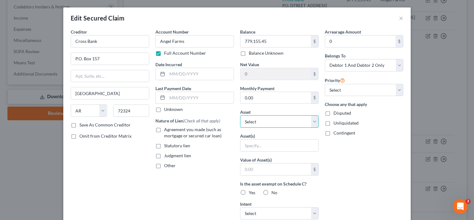
click at [310, 119] on select "Select Other Multiple Assets Household Goods - Oven/Stove Combo, Refrigerator, …" at bounding box center [279, 121] width 79 height 12
select select "20"
click at [240, 115] on select "Select Other Multiple Assets Household Goods - Oven/Stove Combo, Refrigerator, …" at bounding box center [279, 121] width 79 height 12
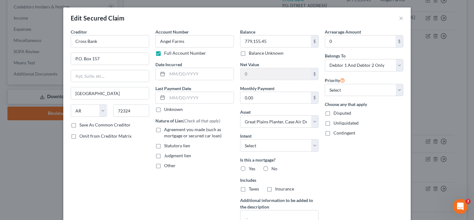
click at [272, 168] on label "No" at bounding box center [275, 168] width 6 height 6
click at [274, 168] on input "No" at bounding box center [276, 167] width 4 height 4
radio input "true"
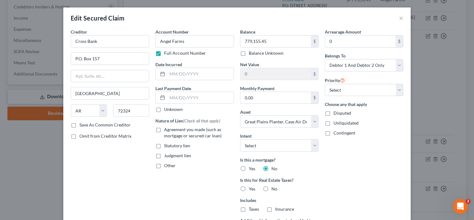
click at [272, 187] on label "No" at bounding box center [275, 189] width 6 height 6
click at [274, 187] on input "No" at bounding box center [276, 188] width 4 height 4
radio input "true"
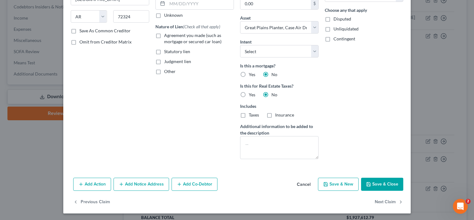
scroll to position [94, 0]
click at [379, 181] on button "Save & Close" at bounding box center [382, 183] width 42 height 13
select select
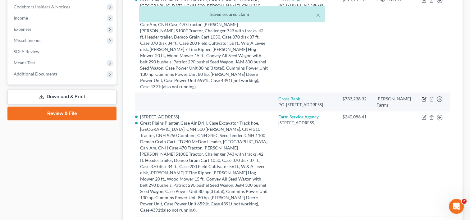
click at [423, 101] on icon "button" at bounding box center [423, 99] width 5 height 5
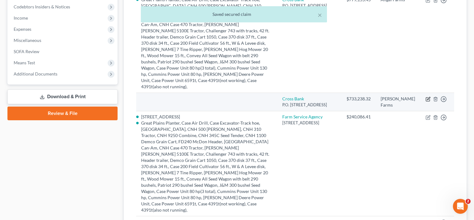
select select "2"
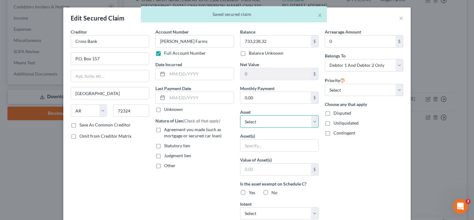
click at [312, 121] on select "Select Other Multiple Assets Household Goods - Oven/Stove Combo, Refrigerator, …" at bounding box center [279, 121] width 79 height 12
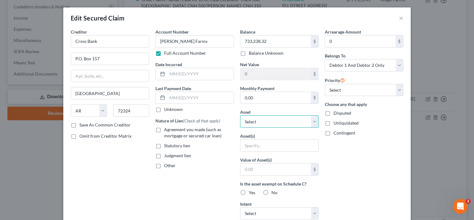
select select "20"
click at [240, 115] on select "Select Other Multiple Assets Household Goods - Oven/Stove Combo, Refrigerator, …" at bounding box center [279, 121] width 79 height 12
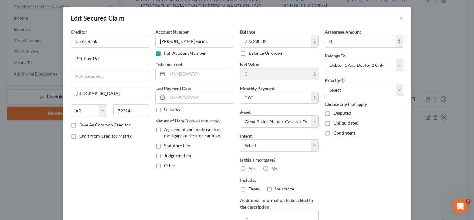
click at [272, 168] on label "No" at bounding box center [275, 168] width 6 height 6
click at [274, 168] on input "No" at bounding box center [276, 167] width 4 height 4
radio input "true"
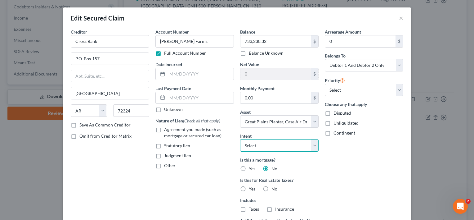
click at [265, 146] on select "Select Surrender Redeem Reaffirm Avoid Other" at bounding box center [279, 145] width 79 height 12
click at [343, 143] on div "Arrearage Amount 0 $ Belongs To * Select Debtor 1 Only Debtor 2 Only Debtor 1 A…" at bounding box center [364, 143] width 85 height 229
drag, startPoint x: 340, startPoint y: 85, endPoint x: 338, endPoint y: 91, distance: 6.2
click at [340, 85] on select "Select 1st 2nd 3rd 4th 5th 6th 7th 8th 9th 10th 11th 12th 13th 14th 15th 16th 1…" at bounding box center [364, 90] width 79 height 12
select select "0"
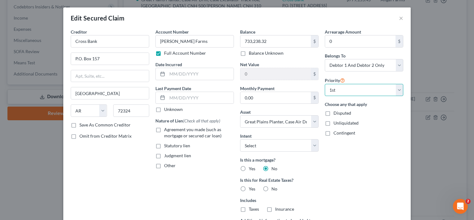
click at [325, 84] on select "Select 1st 2nd 3rd 4th 5th 6th 7th 8th 9th 10th 11th 12th 13th 14th 15th 16th 1…" at bounding box center [364, 90] width 79 height 12
click at [331, 155] on div "Arrearage Amount 0 $ Belongs To * Select Debtor 1 Only Debtor 2 Only Debtor 1 A…" at bounding box center [364, 143] width 85 height 229
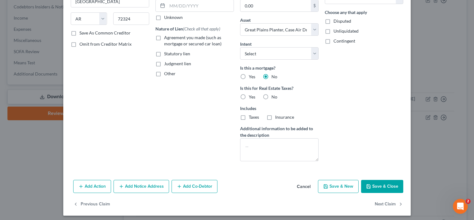
scroll to position [93, 0]
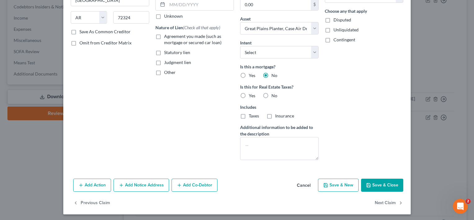
click at [272, 92] on label "No" at bounding box center [275, 95] width 6 height 6
click at [274, 92] on input "No" at bounding box center [276, 94] width 4 height 4
radio input "true"
click at [372, 184] on button "Save & Close" at bounding box center [382, 184] width 42 height 13
select select
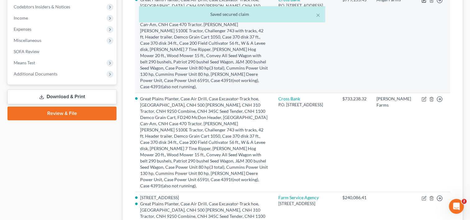
click at [422, 2] on icon "button" at bounding box center [424, 1] width 4 height 4
select select "2"
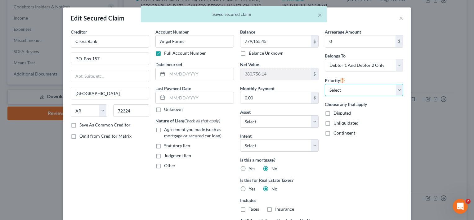
click at [351, 93] on select "Select 2nd 3rd 4th 5th 6th 7th 8th 9th 10th 11th 12th 13th 14th 15th 16th 17th …" at bounding box center [364, 90] width 79 height 12
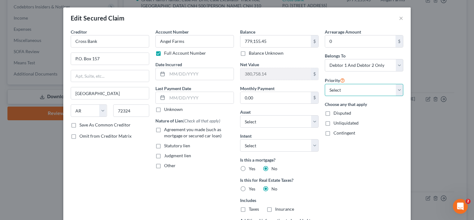
click at [325, 84] on select "Select 2nd 3rd 4th 5th 6th 7th 8th 9th 10th 11th 12th 13th 14th 15th 16th 17th …" at bounding box center [364, 90] width 79 height 12
click at [341, 92] on select "Select 2nd 3rd 4th 5th 6th 7th 8th 9th 10th 11th 12th 13th 14th 15th 16th 17th …" at bounding box center [364, 90] width 79 height 12
click at [364, 76] on div "Priority Select 2nd 3rd 4th 5th 6th 7th 8th 9th 10th 11th 12th 13th 14th 15th 1…" at bounding box center [364, 86] width 79 height 20
click at [341, 89] on select "Select 2nd 3rd 4th 5th 6th 7th 8th 9th 10th 11th 12th 13th 14th 15th 16th 17th …" at bounding box center [364, 90] width 79 height 12
click at [325, 84] on select "Select 2nd 3rd 4th 5th 6th 7th 8th 9th 10th 11th 12th 13th 14th 15th 16th 17th …" at bounding box center [364, 90] width 79 height 12
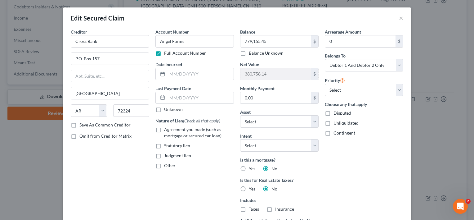
click at [390, 114] on div "Disputed" at bounding box center [364, 113] width 79 height 6
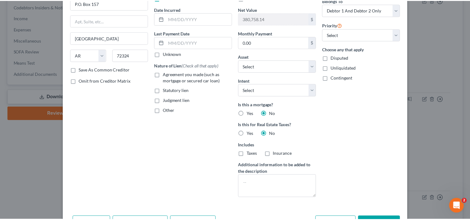
scroll to position [94, 0]
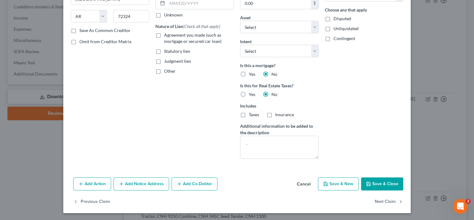
click at [387, 185] on button "Save & Close" at bounding box center [382, 183] width 42 height 13
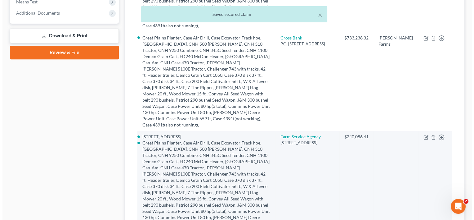
scroll to position [248, 0]
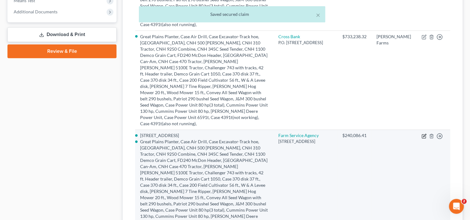
click at [424, 138] on icon "button" at bounding box center [423, 135] width 5 height 5
select select "2"
select select "0"
select select "1"
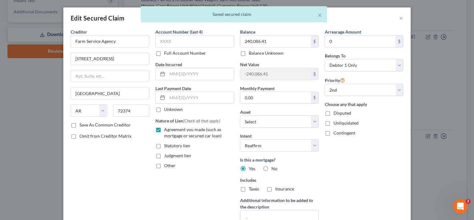
select select "2849176"
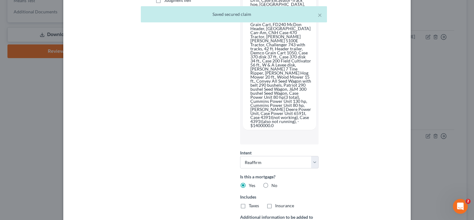
scroll to position [234, 0]
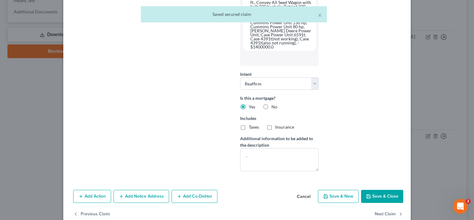
click at [382, 190] on button "Save & Close" at bounding box center [382, 196] width 42 height 13
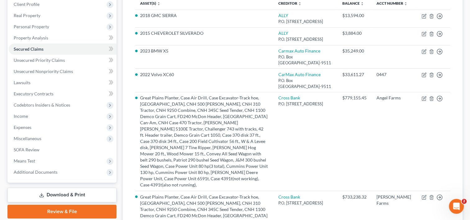
scroll to position [93, 0]
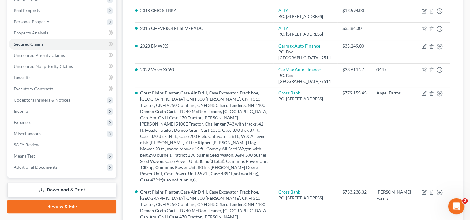
click at [452, 205] on icon "Open Intercom Messenger" at bounding box center [455, 205] width 10 height 10
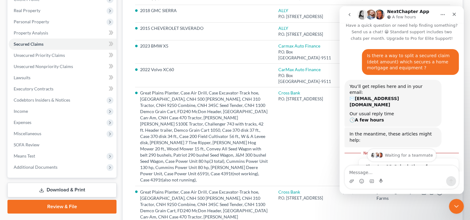
scroll to position [0, 0]
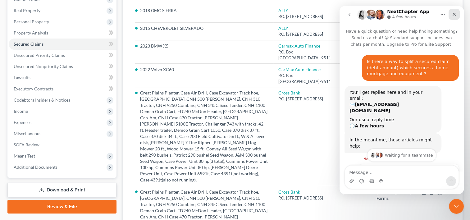
click at [453, 15] on icon "Close" at bounding box center [453, 14] width 3 height 3
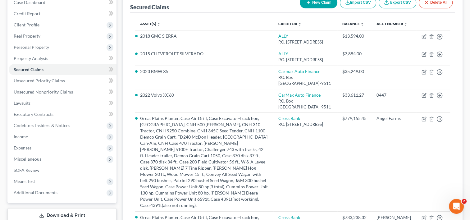
scroll to position [31, 0]
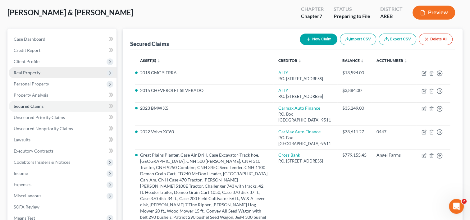
click at [32, 73] on span "Real Property" at bounding box center [27, 72] width 27 height 5
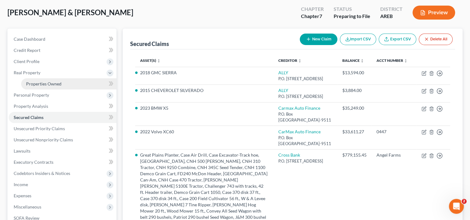
click at [35, 84] on span "Properties Owned" at bounding box center [43, 83] width 35 height 5
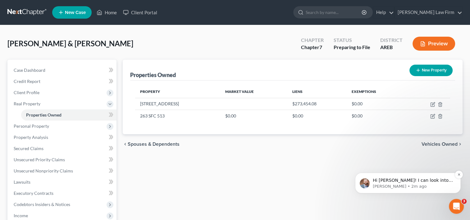
click at [406, 182] on span "Hi [PERSON_NAME]! I can look into this for you. Could you let me know what clai…" at bounding box center [412, 193] width 80 height 30
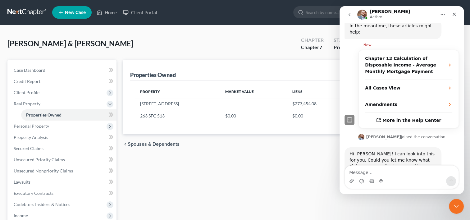
scroll to position [31, 0]
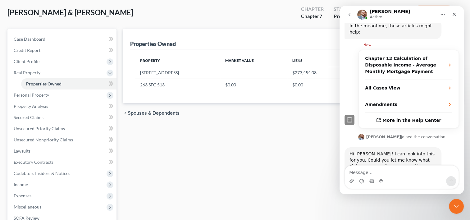
click at [384, 171] on textarea "Message…" at bounding box center [402, 170] width 114 height 11
click at [386, 170] on textarea "Message…" at bounding box center [402, 170] width 114 height 11
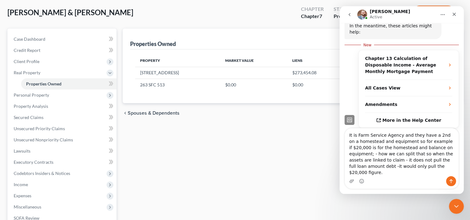
type textarea "It is Farm Service Agency and they have a 2nd on a homestead and equipment so f…"
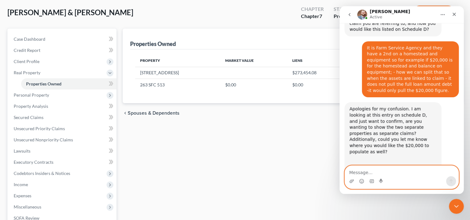
scroll to position [271, 0]
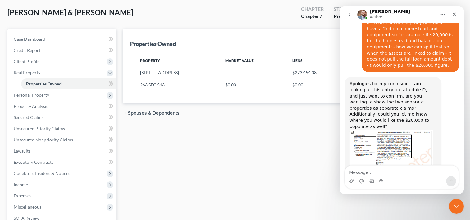
click at [368, 129] on img "James says…" at bounding box center [390, 153] width 83 height 49
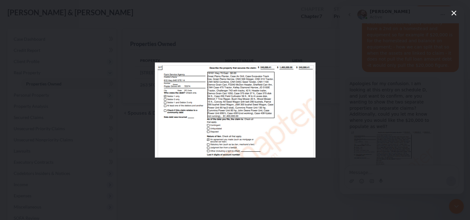
scroll to position [0, 0]
click at [452, 15] on icon "Close" at bounding box center [453, 12] width 7 height 7
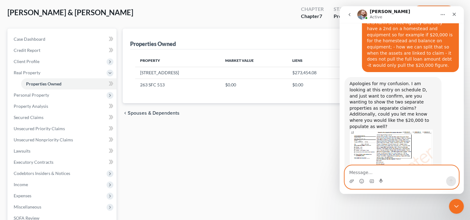
click at [364, 170] on textarea "Message…" at bounding box center [402, 170] width 114 height 11
click at [366, 172] on textarea "O" at bounding box center [402, 170] width 114 height 11
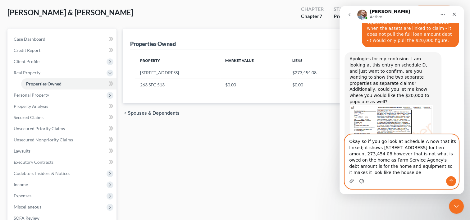
scroll to position [302, 0]
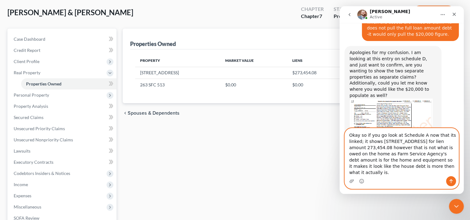
click at [421, 140] on textarea "Okay so if you go look at Schedule A now that its linked; it shows [STREET_ADDR…" at bounding box center [402, 152] width 114 height 48
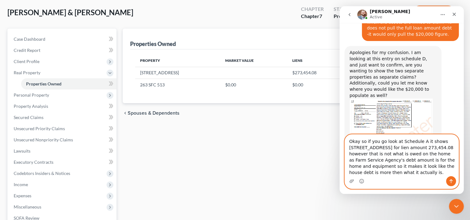
type textarea "Okay so if you go look at Schedule A; it shows [STREET_ADDRESS] for lien amount…"
click at [387, 174] on textarea "Okay so if you go look at Schedule A; it shows [STREET_ADDRESS] for lien amount…" at bounding box center [402, 155] width 114 height 42
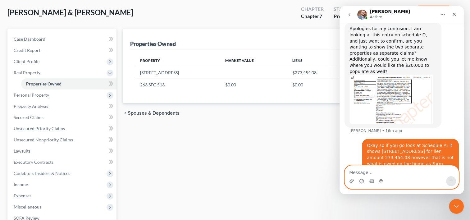
scroll to position [350, 0]
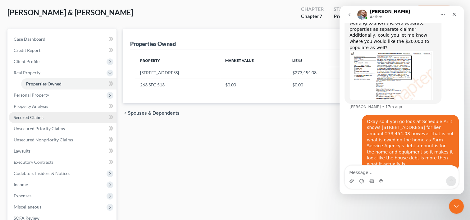
click at [33, 116] on span "Secured Claims" at bounding box center [29, 117] width 30 height 5
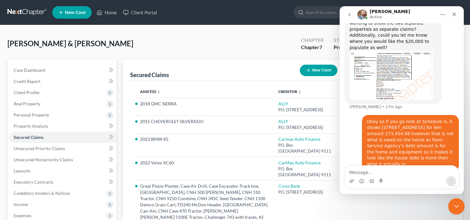
click at [457, 207] on icon "Close Intercom Messenger" at bounding box center [454, 204] width 7 height 7
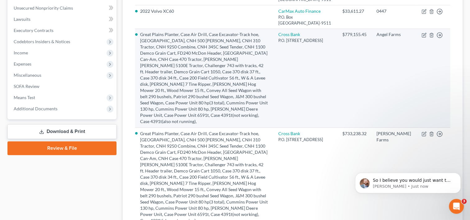
scroll to position [403, 0]
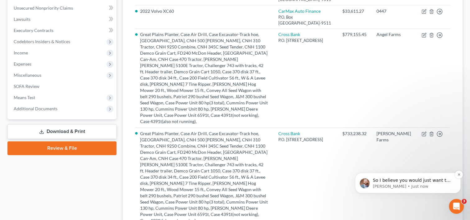
click at [425, 188] on p "[PERSON_NAME] • Just now" at bounding box center [412, 186] width 80 height 6
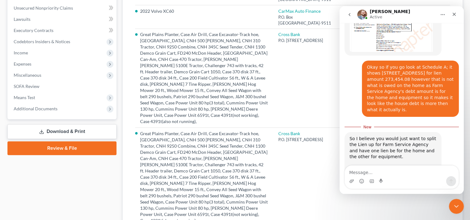
scroll to position [397, 0]
click at [358, 170] on textarea "Message…" at bounding box center [402, 170] width 114 height 11
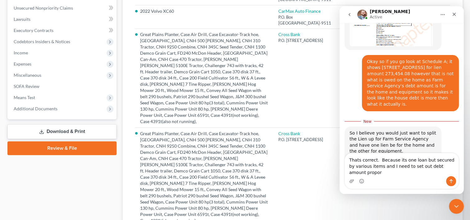
scroll to position [410, 0]
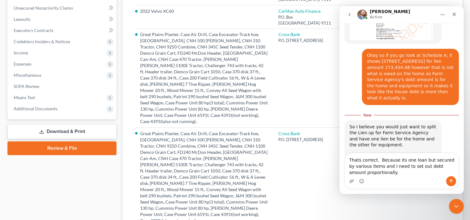
type textarea "Thats correct. Because its one loan but secured by various items and I need to …"
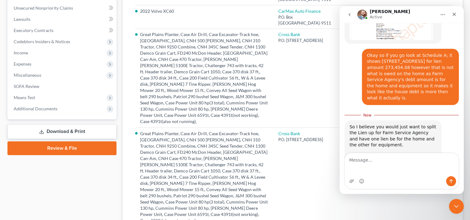
scroll to position [418, 0]
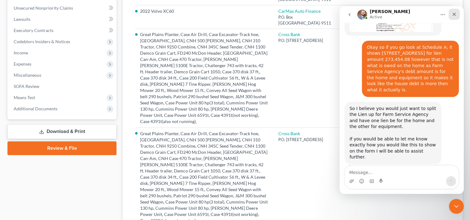
click at [456, 14] on icon "Close" at bounding box center [453, 14] width 5 height 5
